Goal: Task Accomplishment & Management: Use online tool/utility

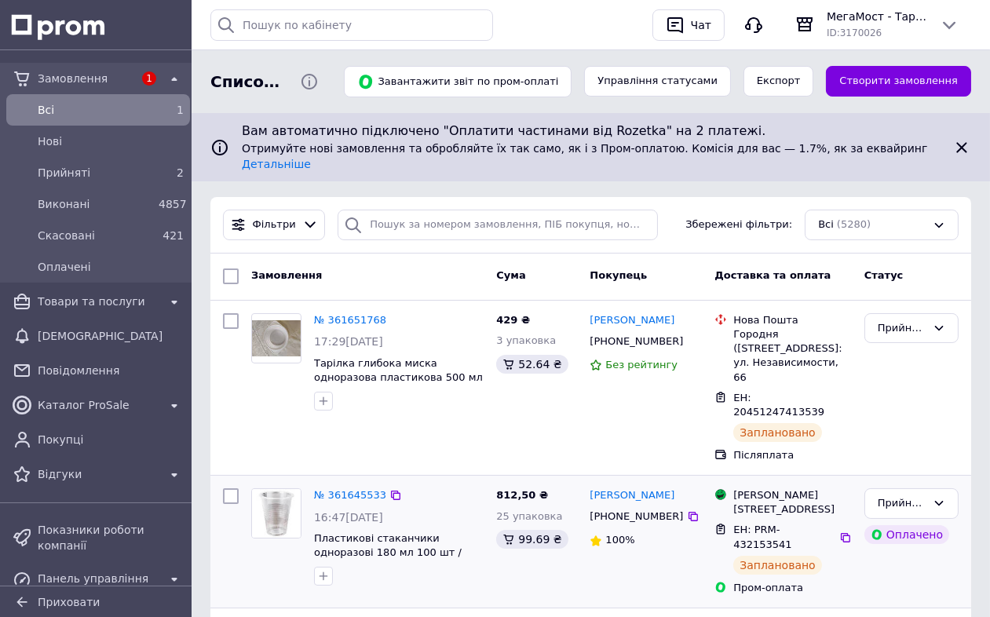
click at [444, 510] on div "16:47[DATE]" at bounding box center [399, 518] width 170 height 16
click at [278, 489] on img at bounding box center [276, 513] width 49 height 49
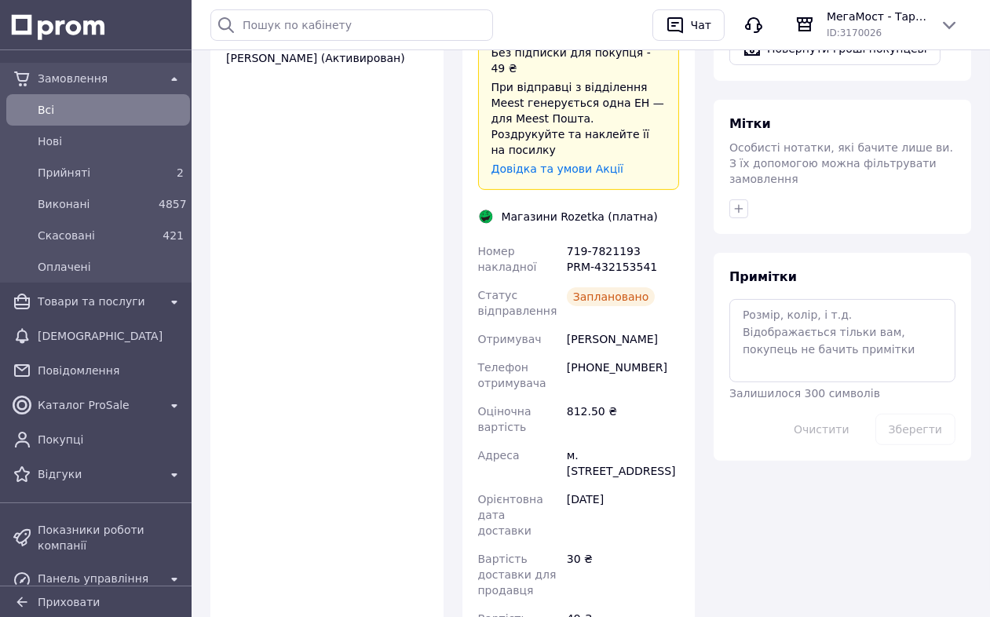
scroll to position [1086, 0]
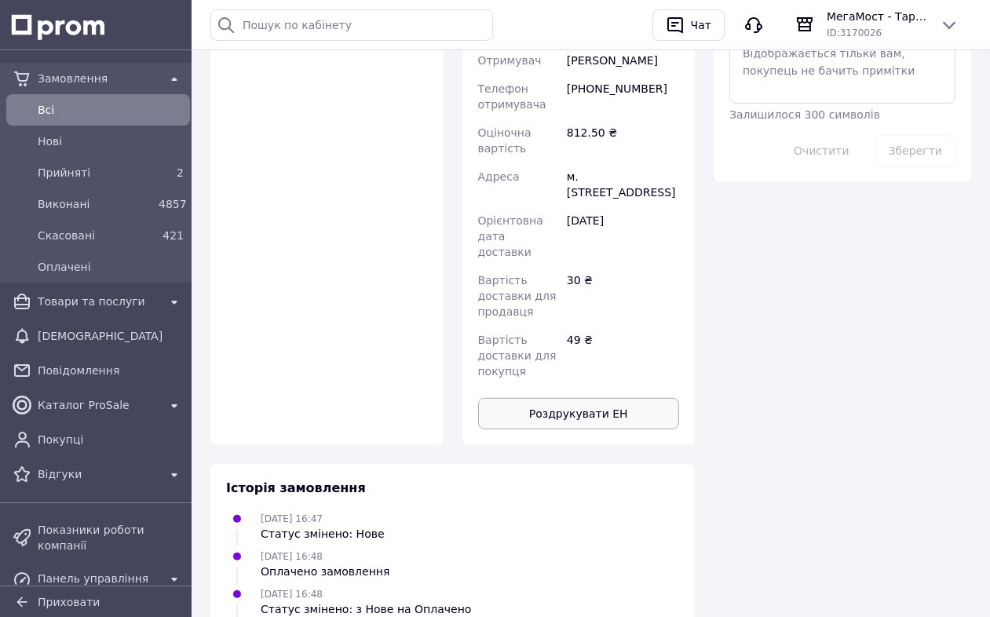
click at [600, 398] on button "Роздрукувати ЕН" at bounding box center [579, 413] width 202 height 31
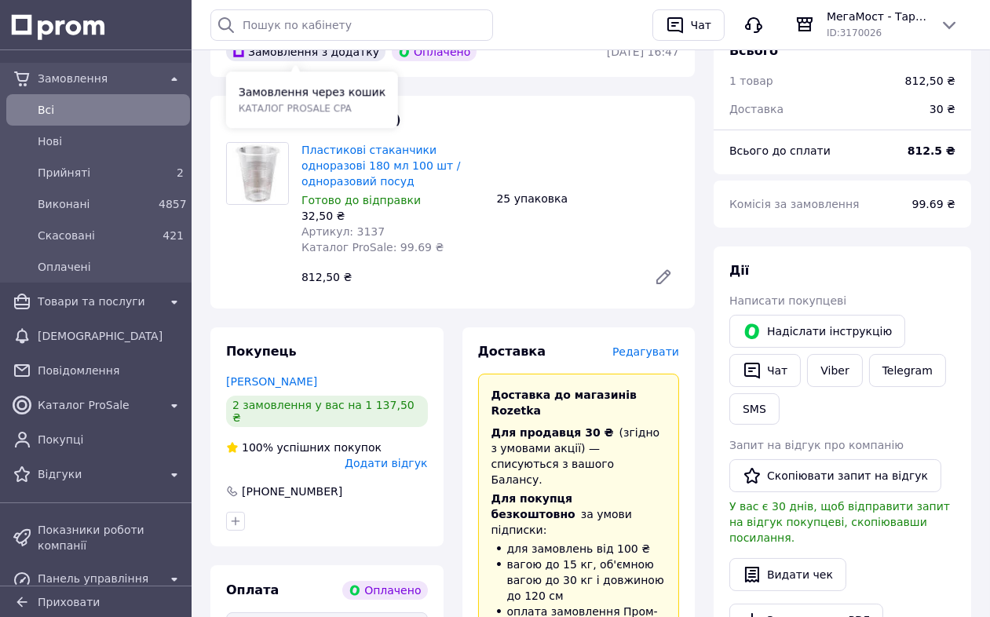
scroll to position [0, 0]
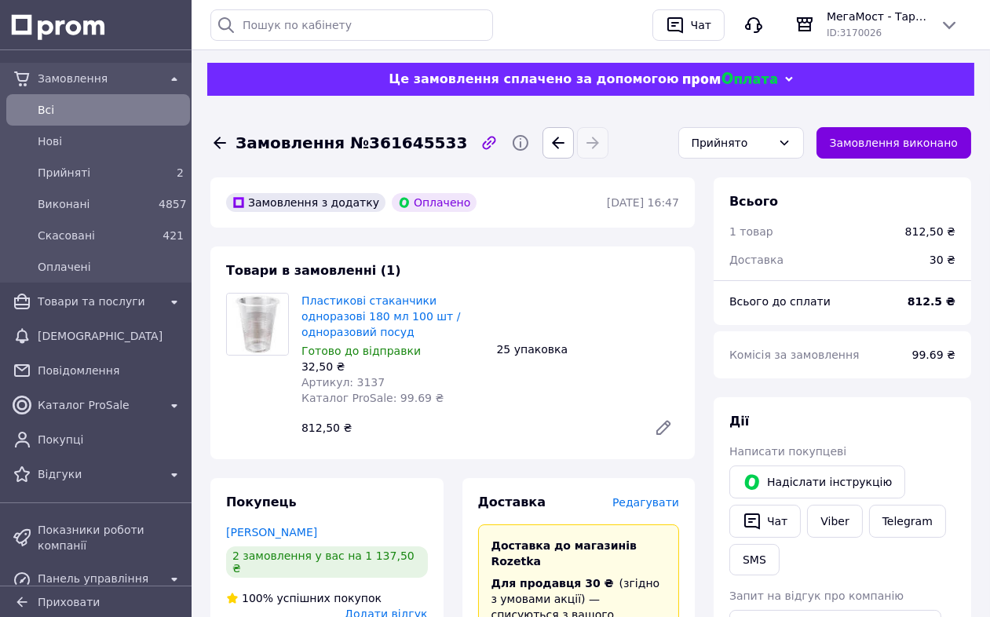
click at [214, 151] on icon at bounding box center [219, 142] width 19 height 19
